Goal: Task Accomplishment & Management: Manage account settings

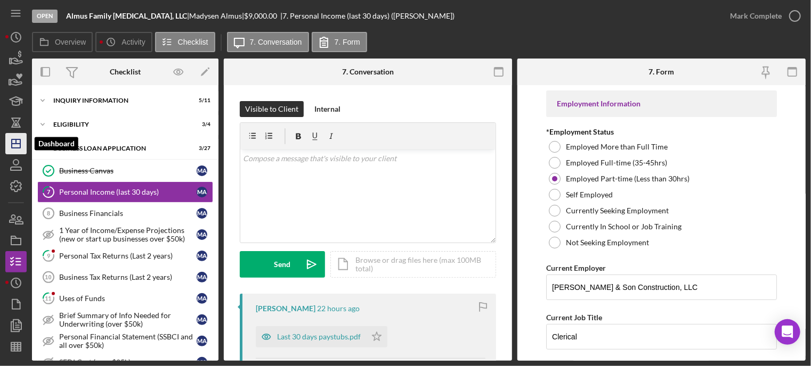
click at [20, 141] on polygon "button" at bounding box center [16, 144] width 9 height 9
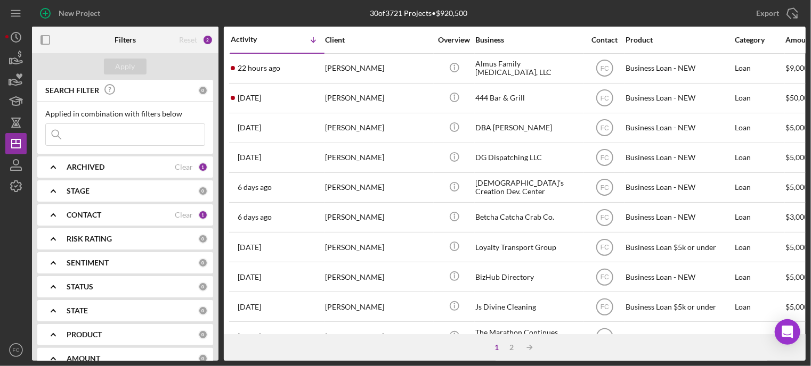
scroll to position [53, 0]
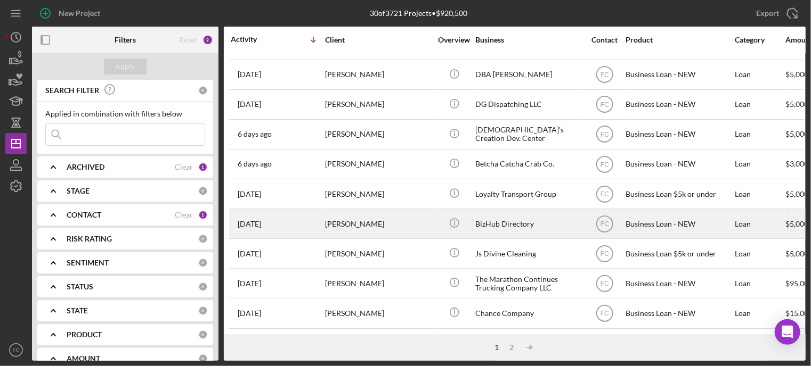
click at [381, 225] on div "[PERSON_NAME]" at bounding box center [378, 224] width 107 height 28
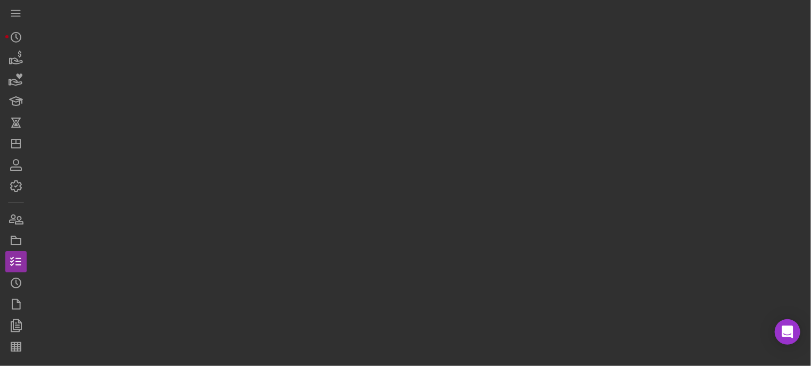
click at [381, 225] on div at bounding box center [418, 180] width 773 height 361
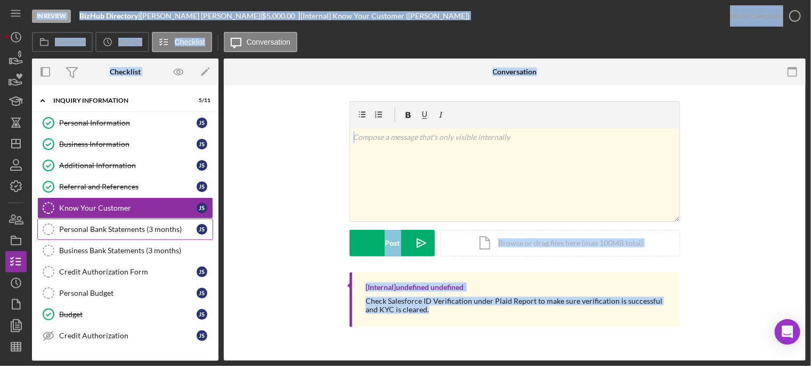
click at [87, 229] on div "Personal Bank Statements (3 months)" at bounding box center [127, 229] width 137 height 9
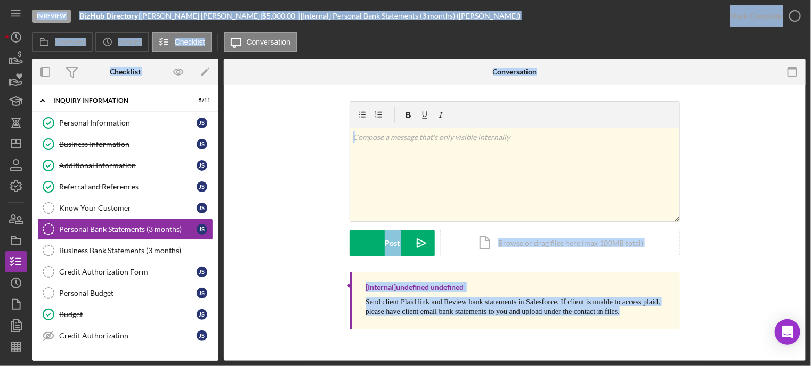
click at [255, 205] on div "v Color teal Color pink Remove color Add row above Add row below Add column bef…" at bounding box center [515, 187] width 550 height 172
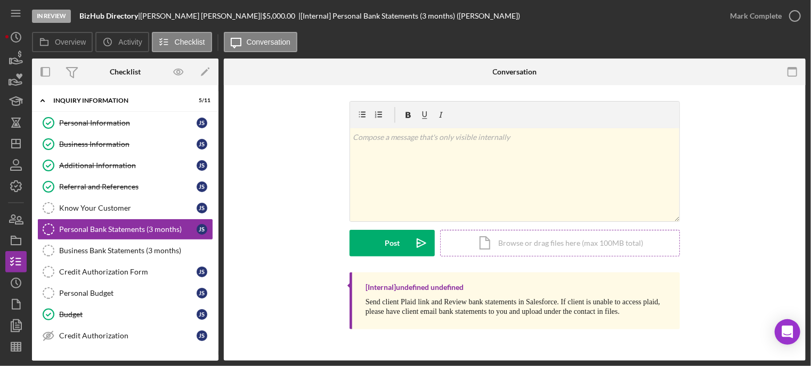
click at [550, 241] on div "Icon/Document Browse or drag files here (max 100MB total) Tap to choose files o…" at bounding box center [560, 243] width 240 height 27
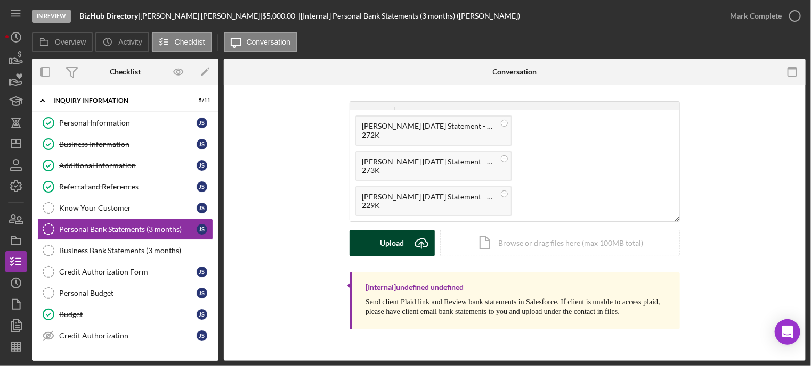
click at [373, 242] on button "Upload Icon/Upload" at bounding box center [391, 243] width 85 height 27
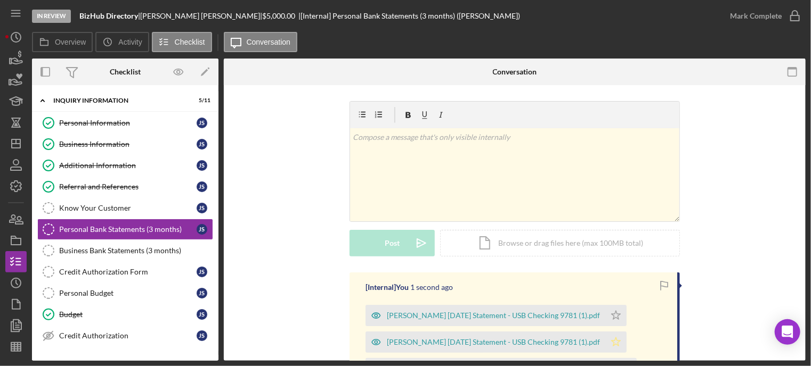
scroll to position [107, 0]
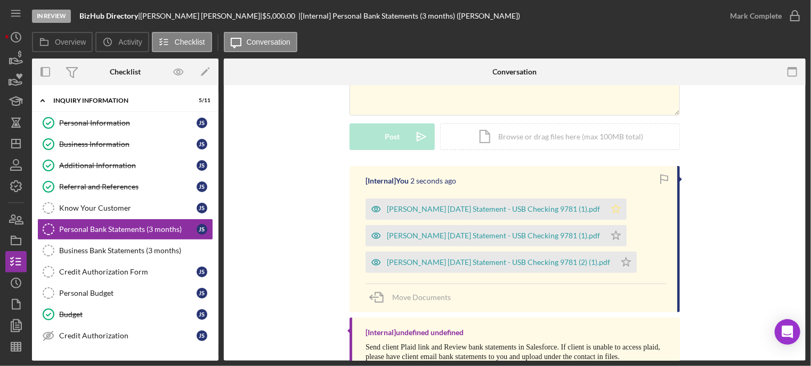
click at [605, 210] on icon "Icon/Star" at bounding box center [615, 209] width 21 height 21
click at [612, 238] on polygon "button" at bounding box center [616, 235] width 9 height 9
click at [615, 260] on icon "Icon/Star" at bounding box center [625, 262] width 21 height 21
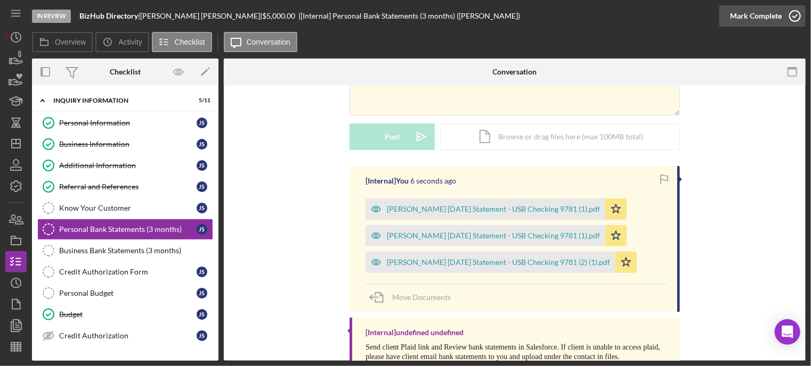
click at [798, 10] on icon "button" at bounding box center [794, 16] width 27 height 27
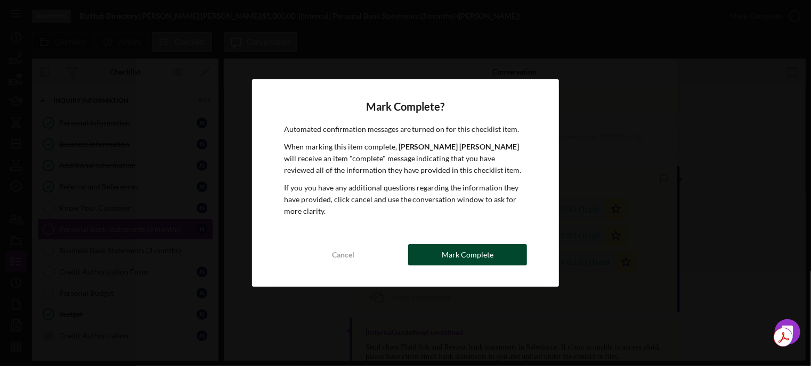
click at [453, 247] on div "Mark Complete" at bounding box center [468, 254] width 52 height 21
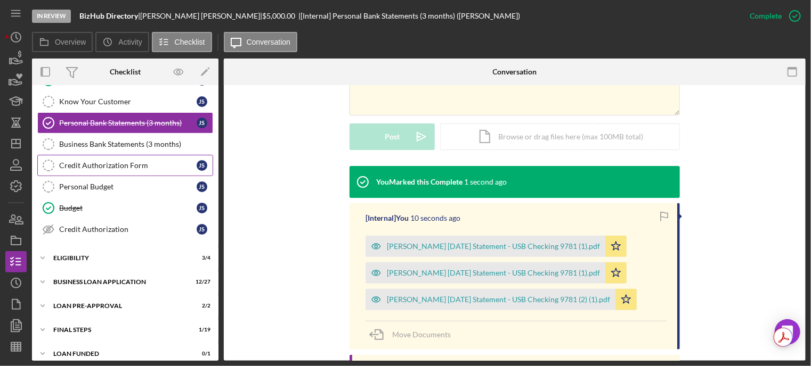
scroll to position [113, 0]
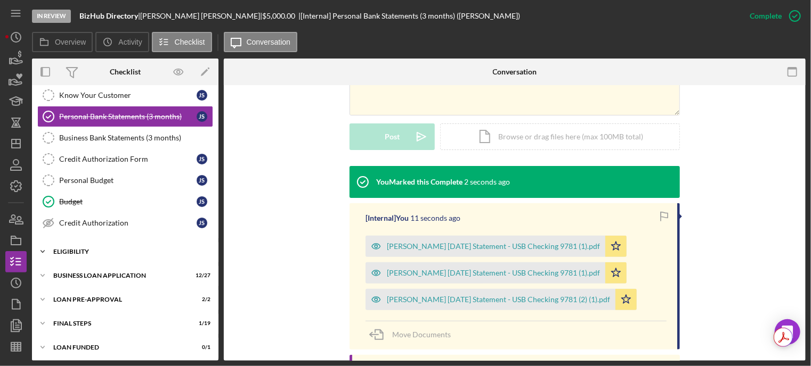
click at [87, 252] on div "Icon/Expander ELIGIBILITY 3 / 4" at bounding box center [125, 251] width 186 height 21
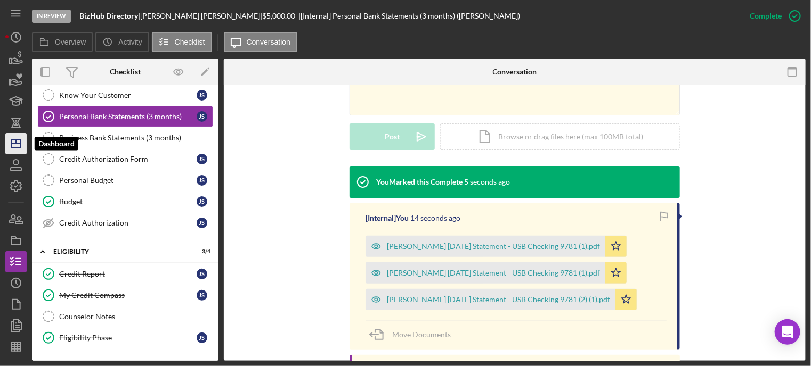
click at [21, 138] on icon "Icon/Dashboard" at bounding box center [16, 144] width 27 height 27
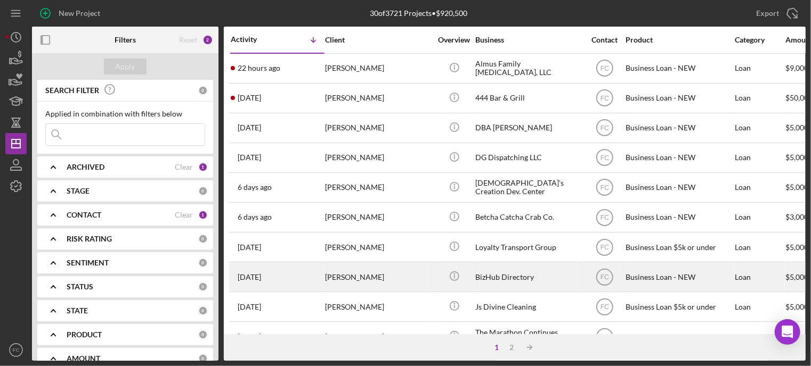
click at [351, 281] on div "[PERSON_NAME]" at bounding box center [378, 277] width 107 height 28
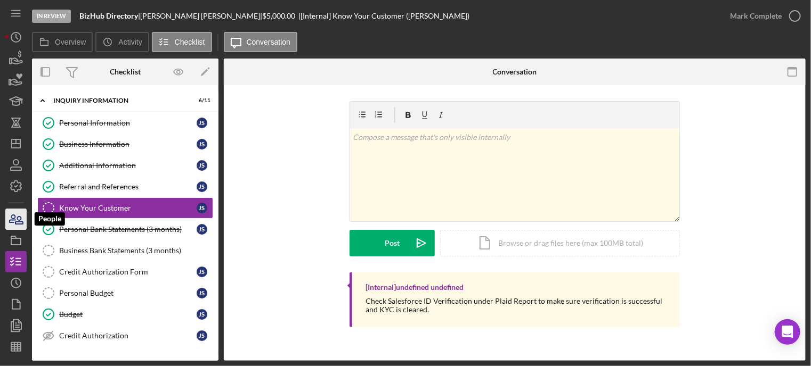
click at [16, 219] on icon "button" at bounding box center [16, 219] width 27 height 27
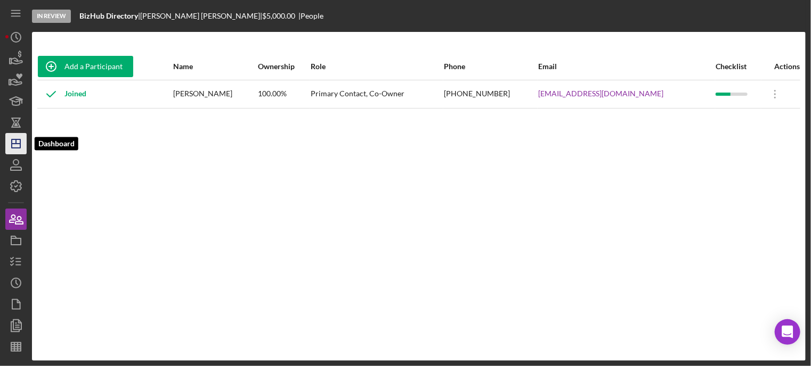
click at [14, 141] on icon "Icon/Dashboard" at bounding box center [16, 144] width 27 height 27
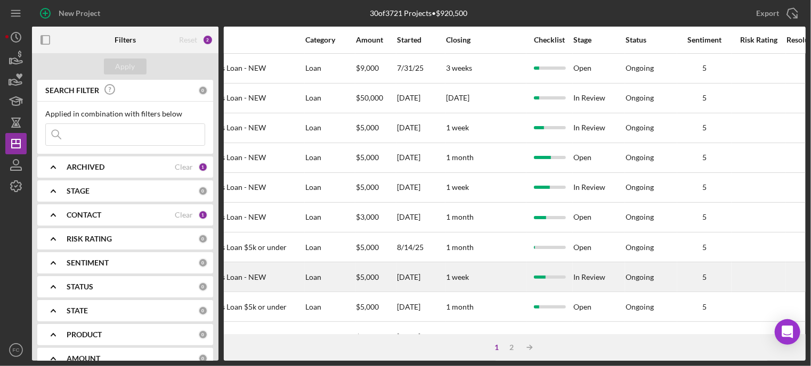
scroll to position [0, 433]
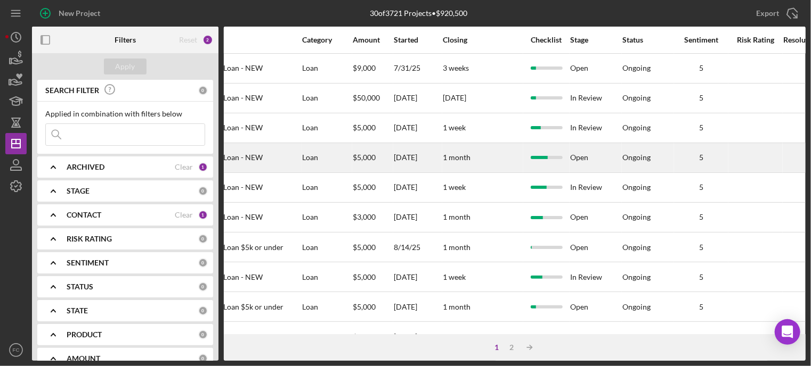
click at [578, 153] on div "Open" at bounding box center [595, 158] width 51 height 28
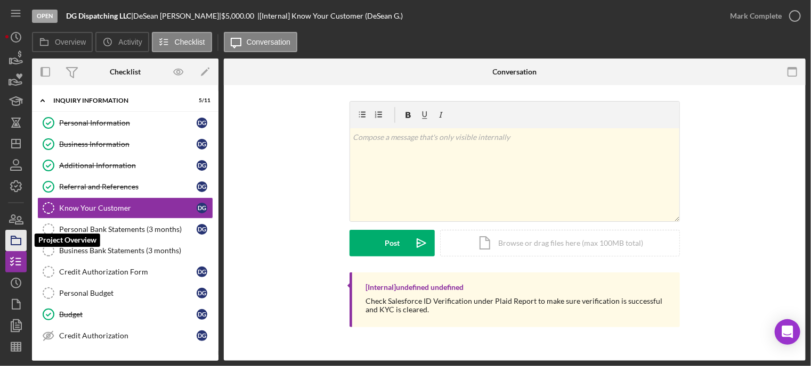
click at [15, 239] on icon "button" at bounding box center [16, 240] width 27 height 27
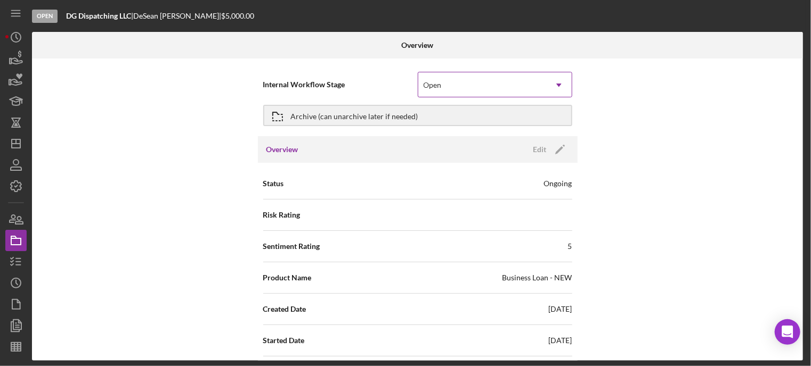
click at [442, 86] on div "Open" at bounding box center [482, 85] width 128 height 25
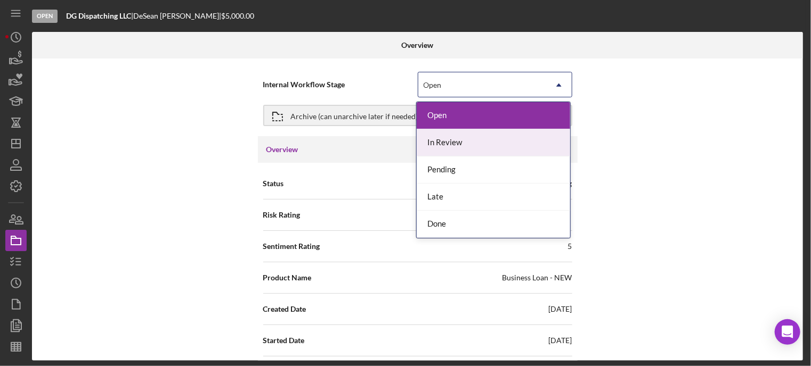
click at [436, 144] on div "In Review" at bounding box center [493, 142] width 153 height 27
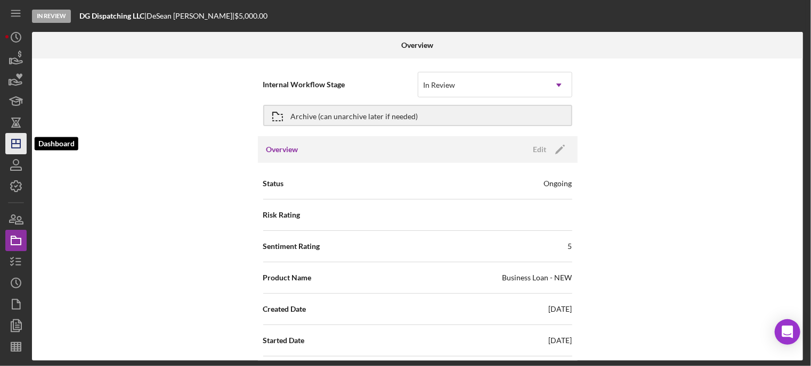
click at [11, 142] on icon "Icon/Dashboard" at bounding box center [16, 144] width 27 height 27
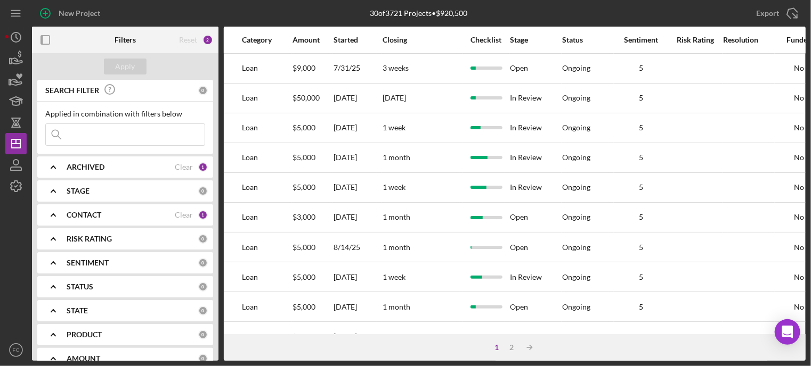
scroll to position [0, 499]
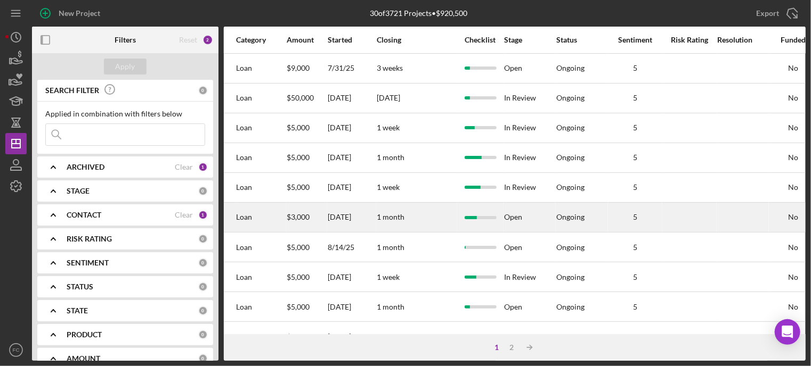
click at [514, 219] on div "Open" at bounding box center [529, 217] width 51 height 28
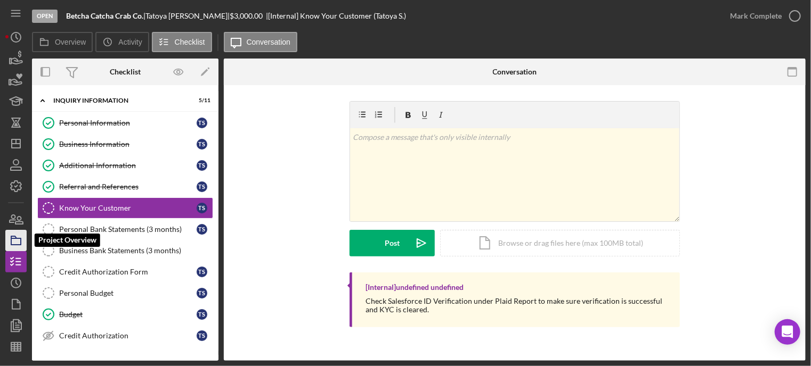
click at [10, 244] on icon "button" at bounding box center [16, 240] width 27 height 27
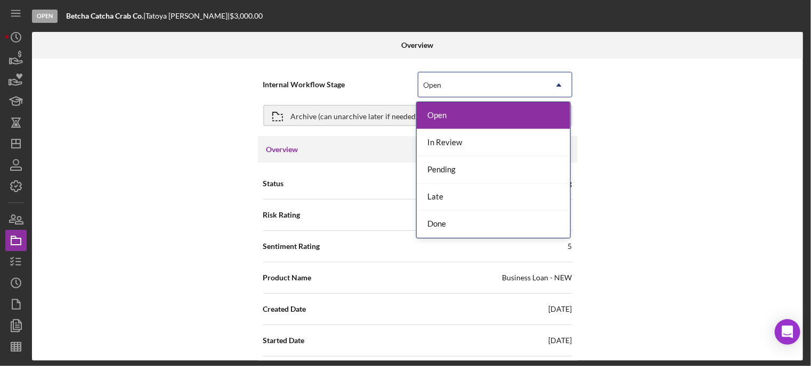
click at [453, 87] on div "Open" at bounding box center [482, 85] width 128 height 25
click at [443, 141] on div "In Review" at bounding box center [493, 142] width 153 height 27
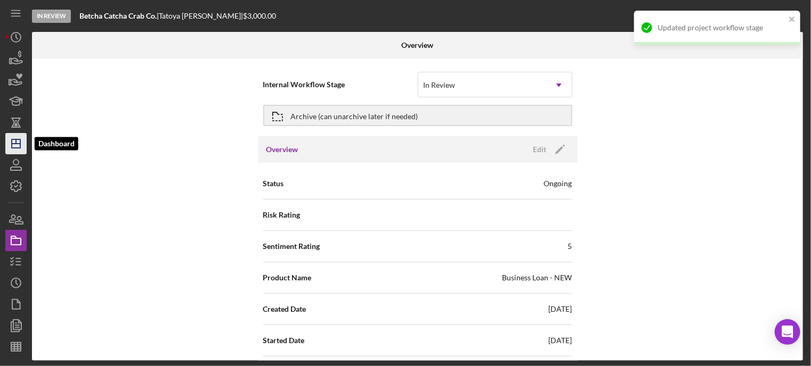
click at [12, 143] on icon "Icon/Dashboard" at bounding box center [16, 144] width 27 height 27
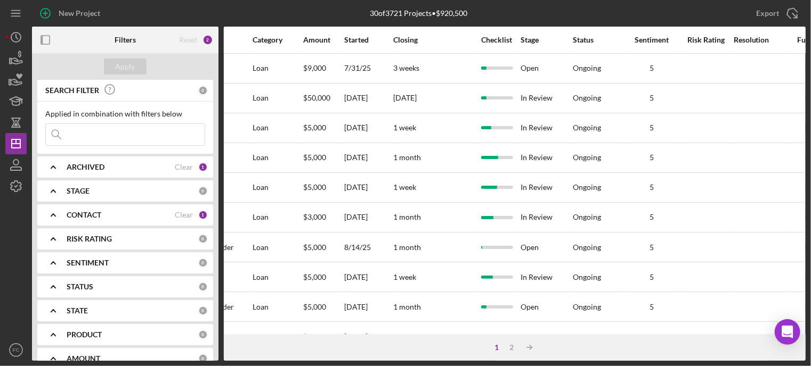
scroll to position [0, 604]
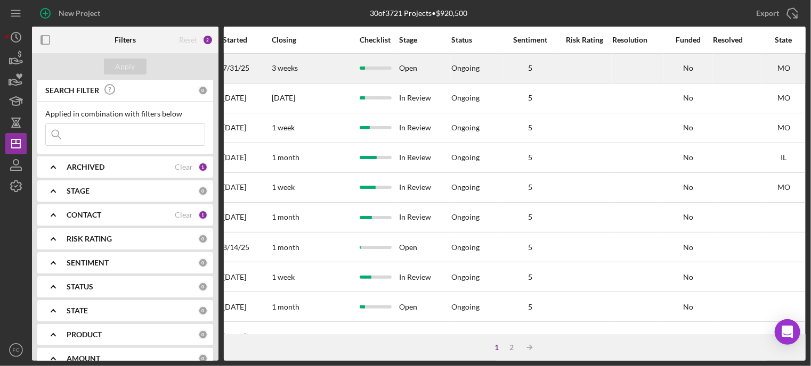
click at [410, 66] on div "Open" at bounding box center [424, 68] width 51 height 28
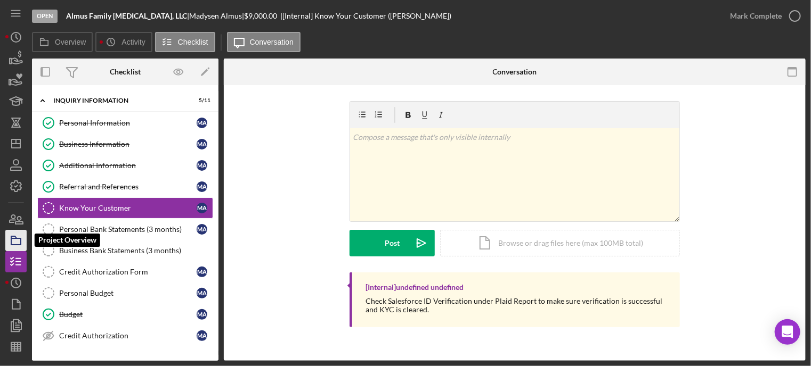
click at [12, 236] on icon "button" at bounding box center [16, 240] width 27 height 27
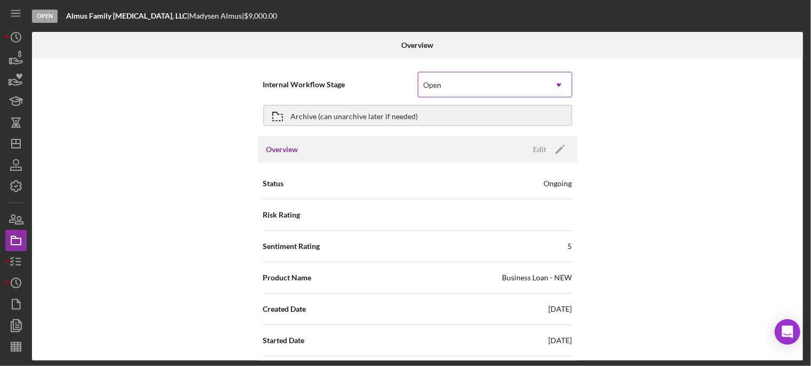
click at [458, 80] on div "Open" at bounding box center [482, 85] width 128 height 25
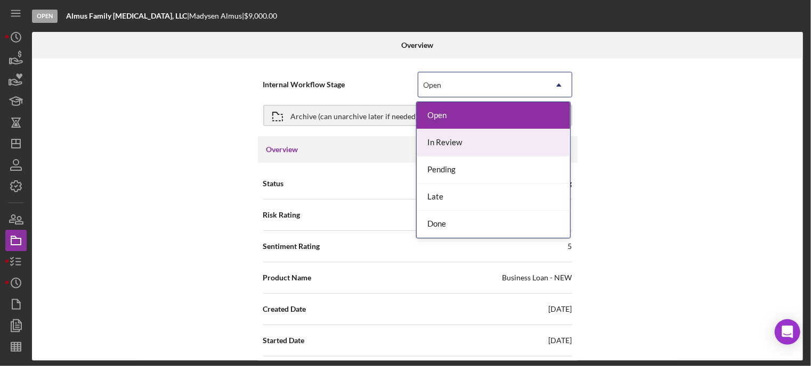
click at [441, 142] on div "In Review" at bounding box center [493, 142] width 153 height 27
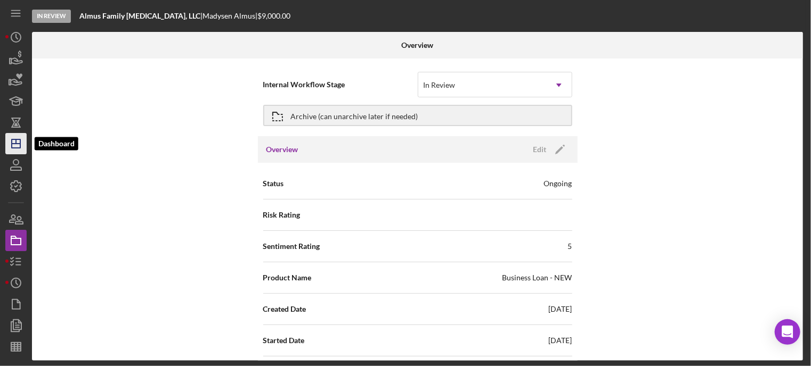
click at [11, 146] on icon "Icon/Dashboard" at bounding box center [16, 144] width 27 height 27
